Goal: Transaction & Acquisition: Subscribe to service/newsletter

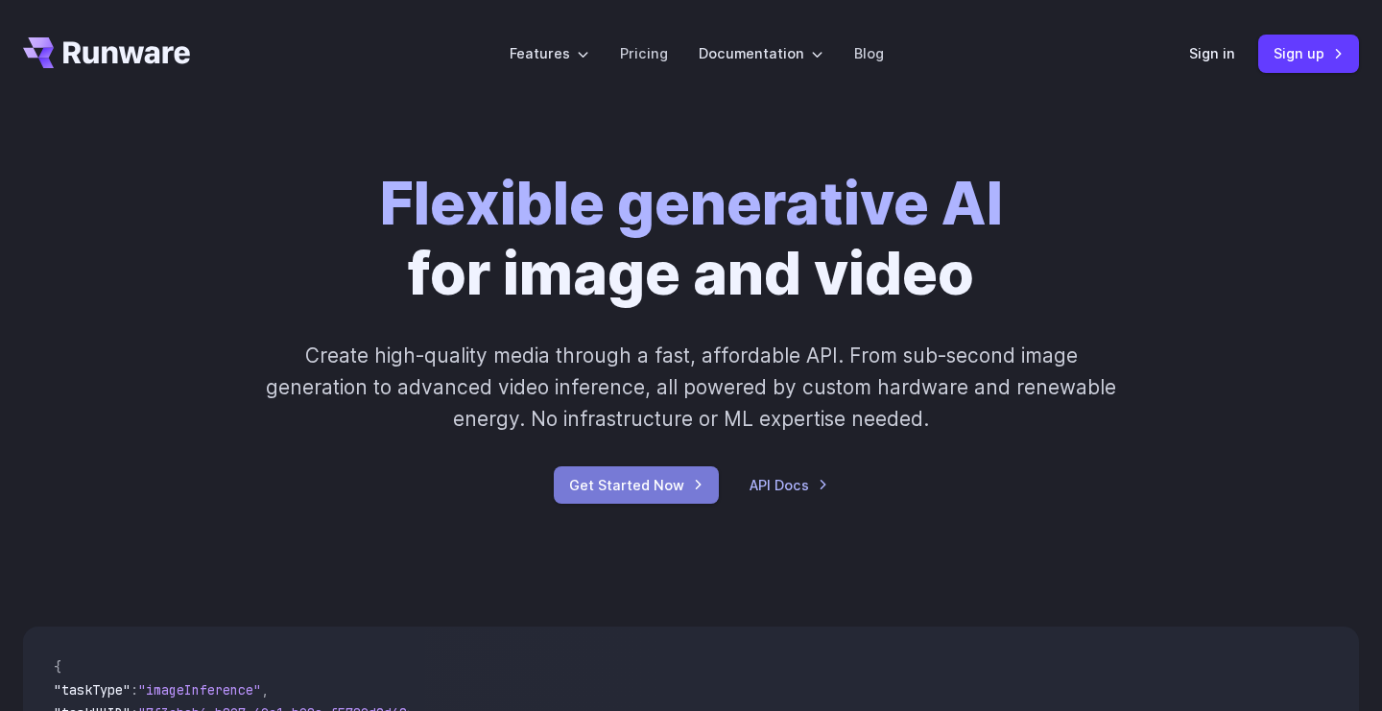
click at [654, 486] on link "Get Started Now" at bounding box center [636, 484] width 165 height 37
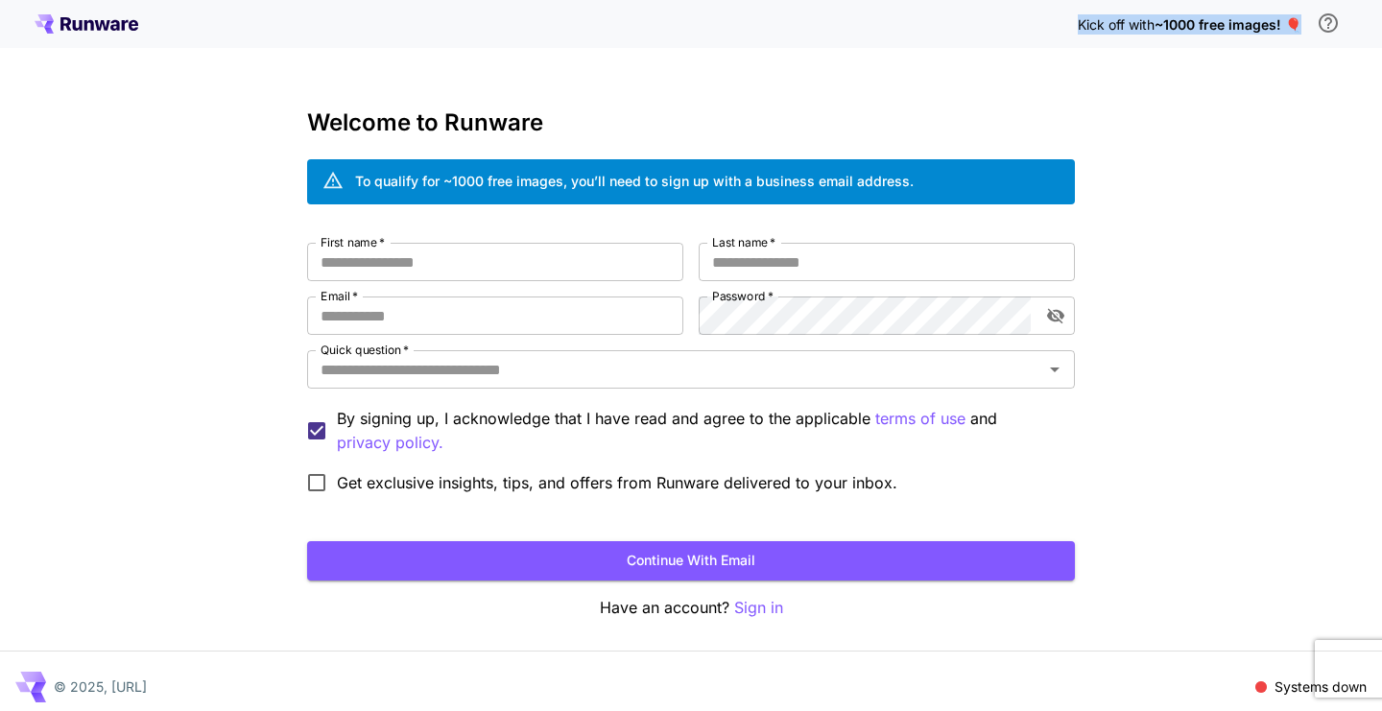
drag, startPoint x: 1069, startPoint y: 24, endPoint x: 1298, endPoint y: 26, distance: 229.4
click at [1298, 26] on div "Kick off with ~1000 free images! 🎈" at bounding box center [691, 24] width 1313 height 40
click at [1278, 27] on span "~1000 free images! 🎈" at bounding box center [1227, 24] width 147 height 16
click at [1295, 23] on span "~1000 free images! 🎈" at bounding box center [1227, 24] width 147 height 16
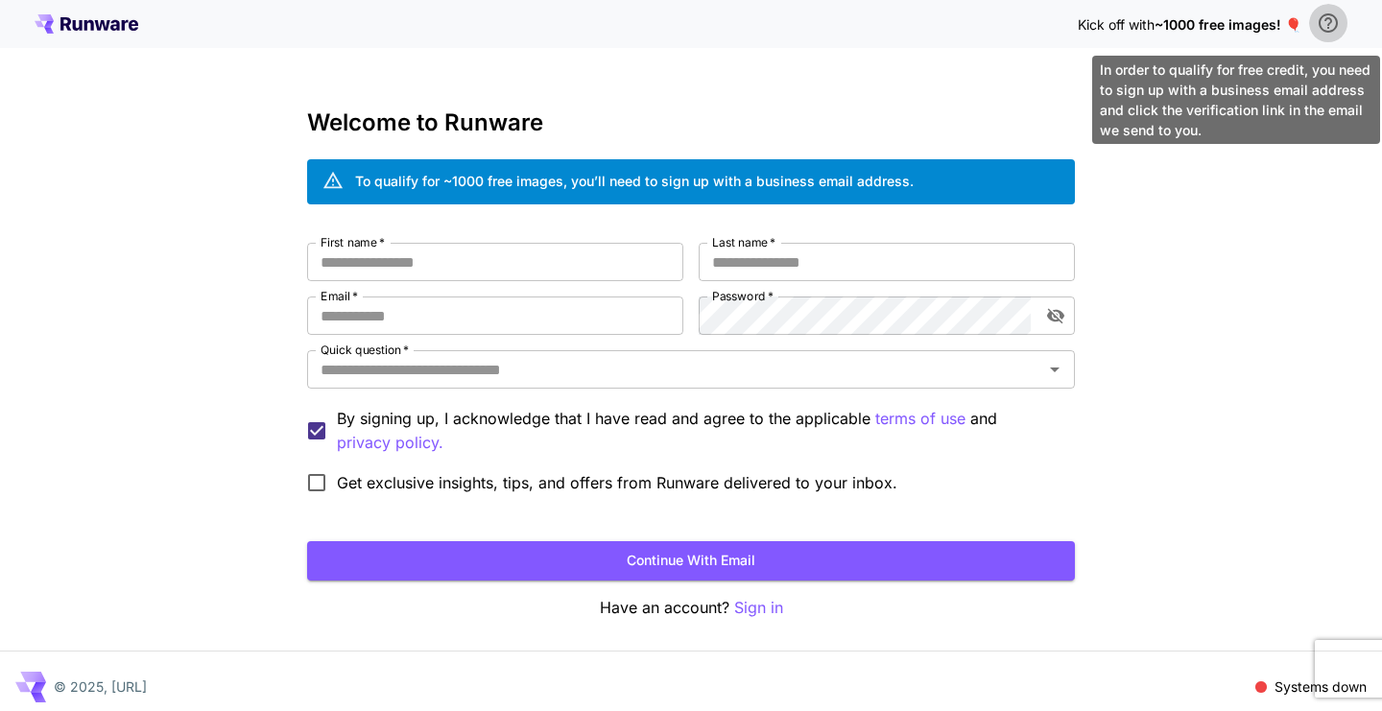
click at [1331, 23] on icon "\a In order to qualify for free credit, you need to sign up with a business ema…" at bounding box center [1328, 23] width 23 height 23
